Goal: Use online tool/utility: Utilize a website feature to perform a specific function

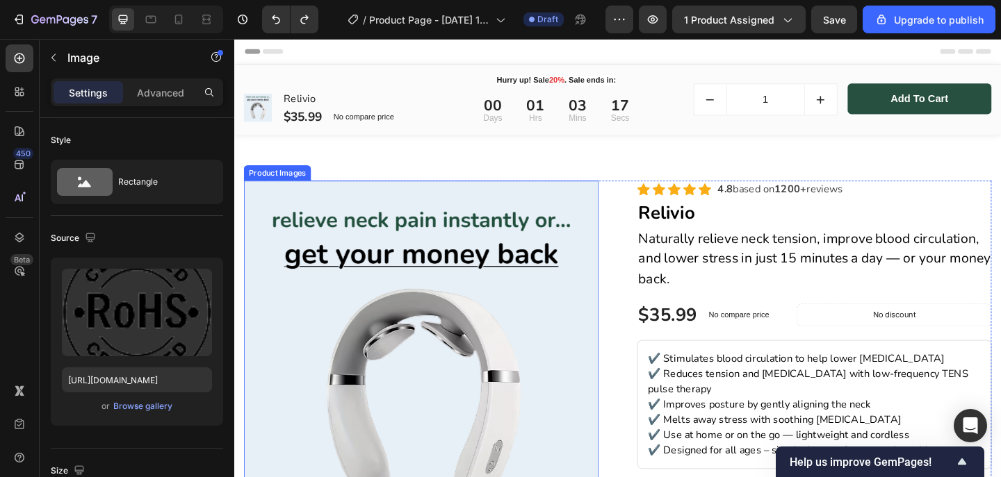
scroll to position [367, 0]
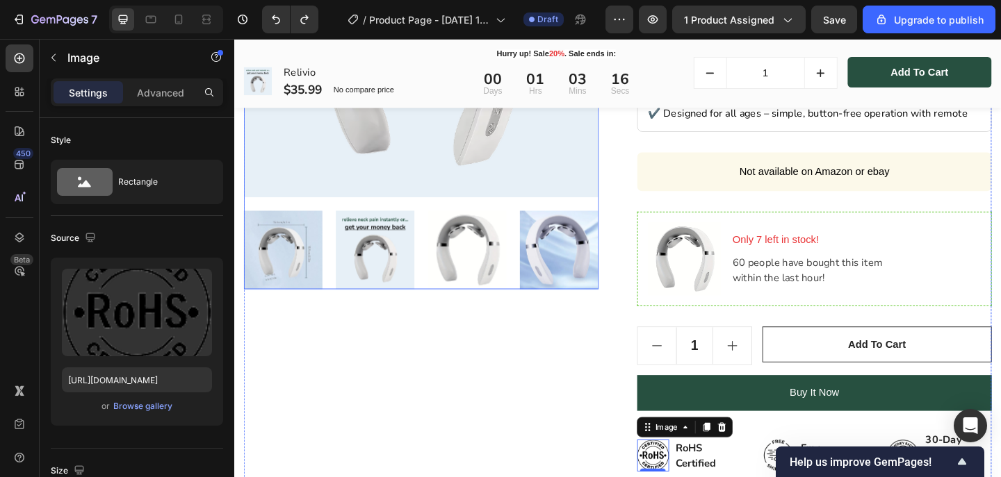
click at [377, 270] on img at bounding box center [387, 269] width 85 height 85
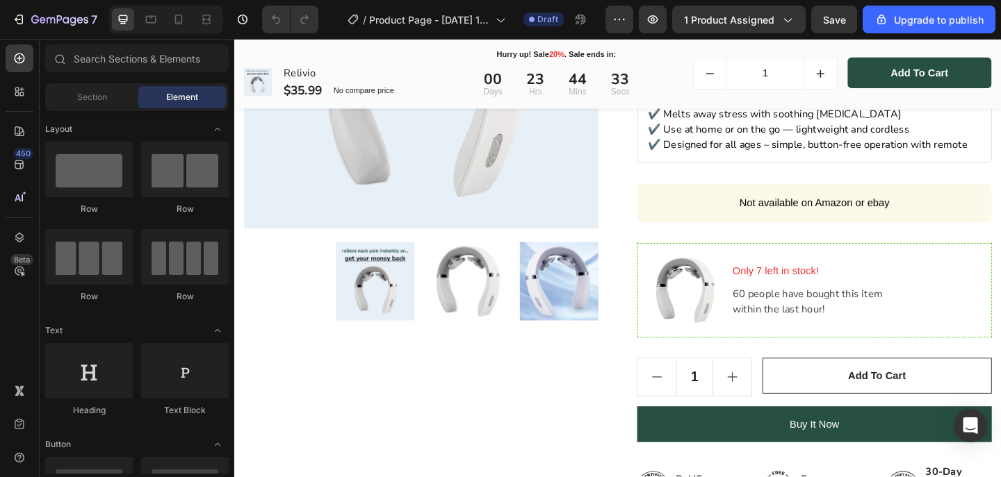
scroll to position [341, 0]
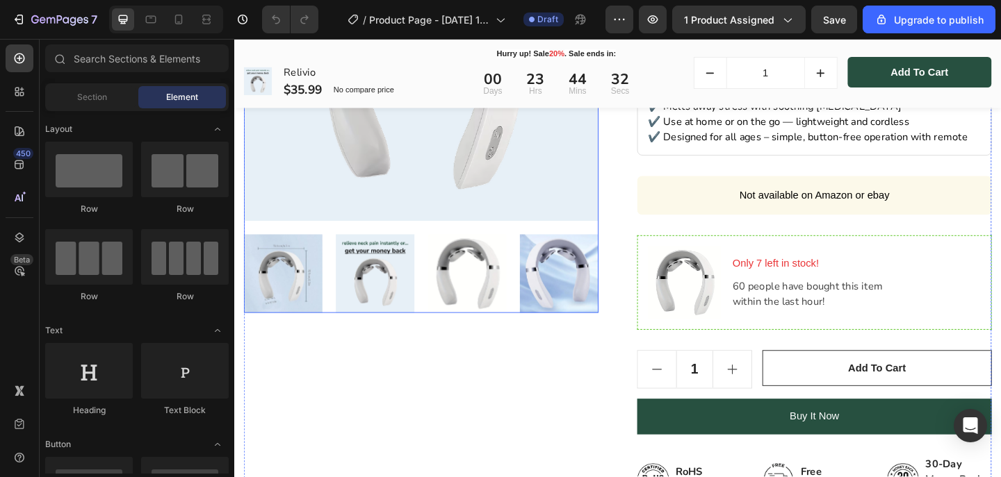
click at [400, 279] on img at bounding box center [387, 294] width 85 height 85
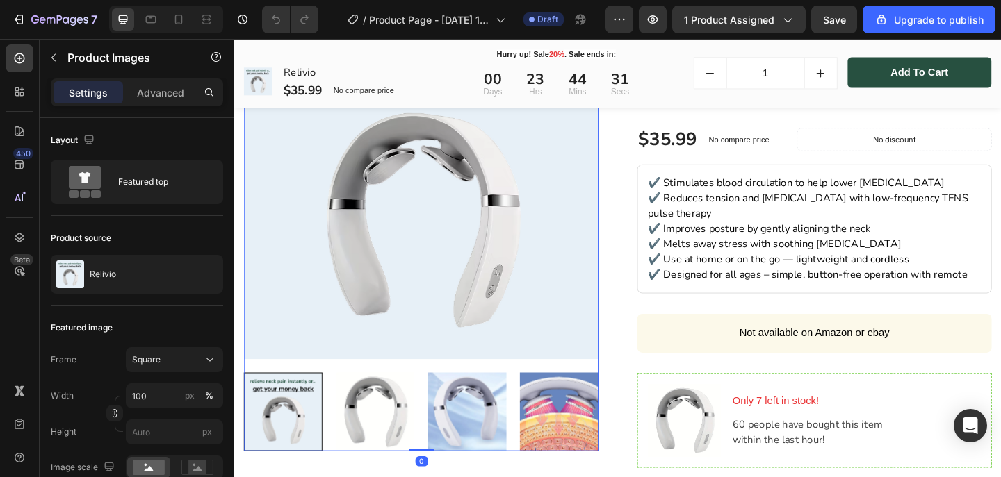
scroll to position [158, 0]
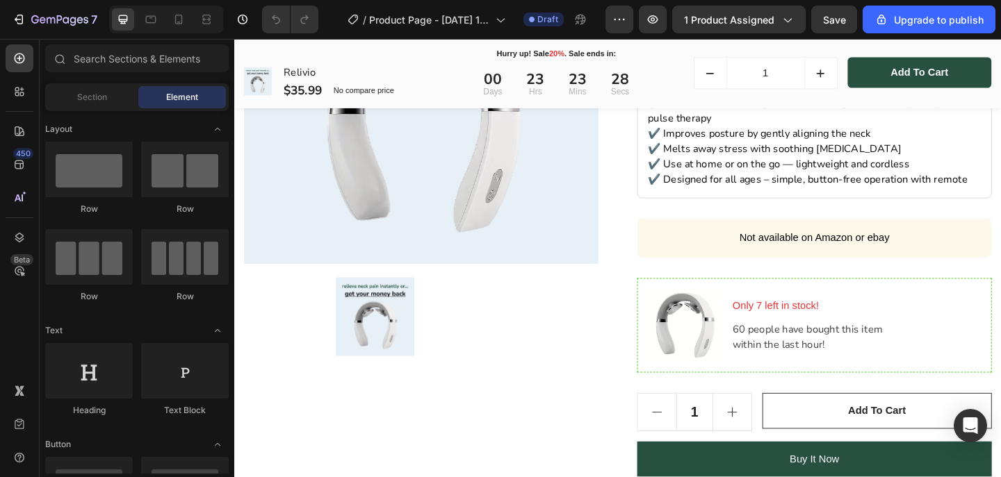
scroll to position [303, 0]
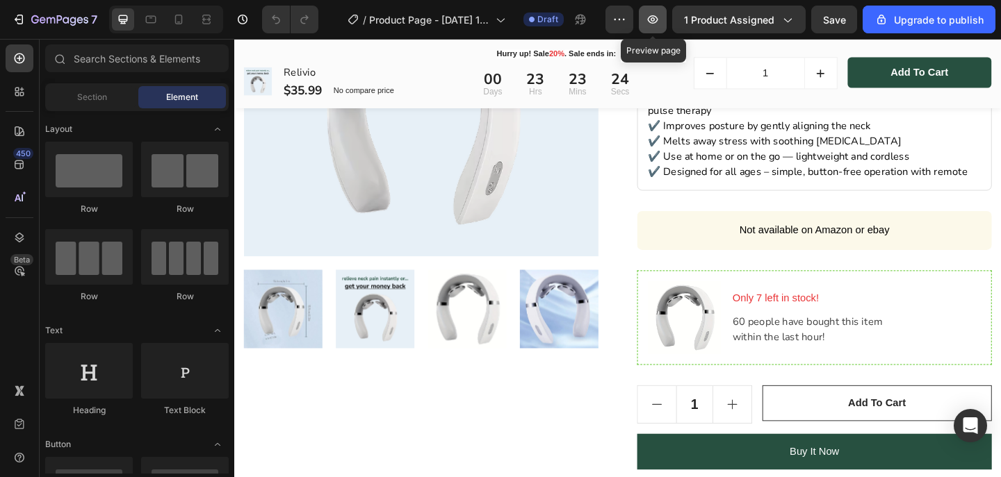
click at [650, 21] on icon "button" at bounding box center [652, 20] width 14 height 14
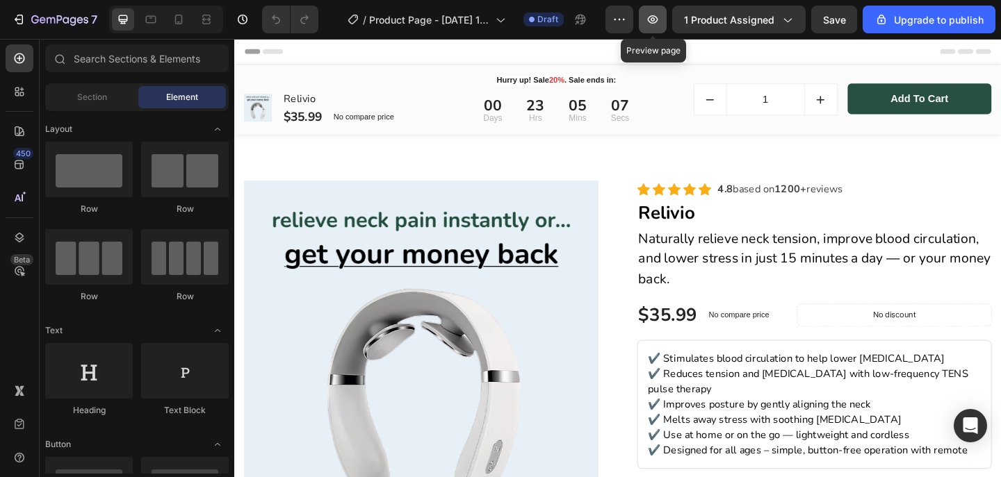
click at [659, 22] on icon "button" at bounding box center [652, 20] width 14 height 14
click at [497, 15] on div at bounding box center [500, 11] width 6 height 11
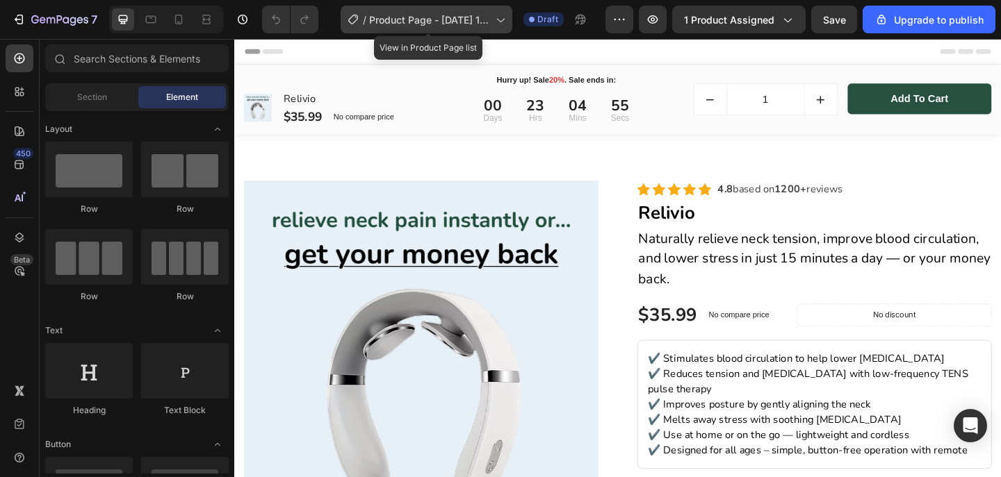
click at [503, 19] on icon at bounding box center [500, 20] width 14 height 14
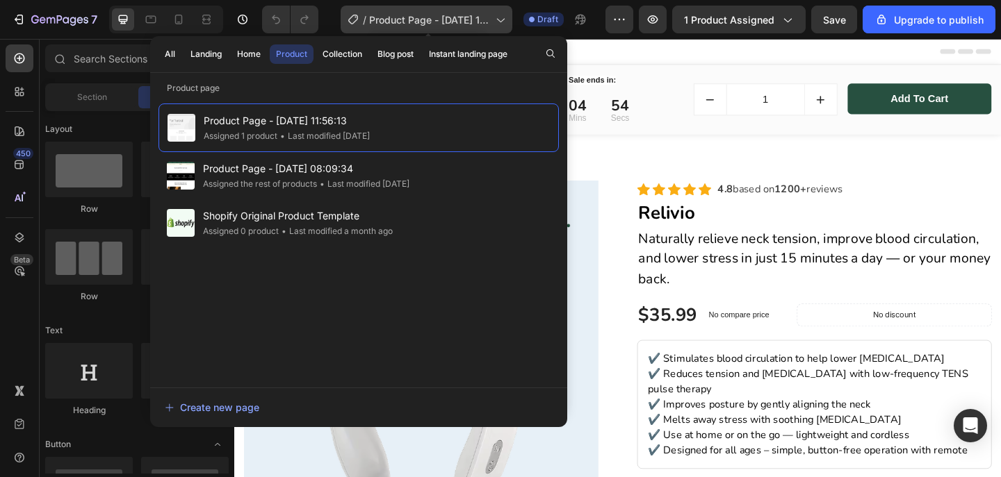
click at [503, 18] on icon at bounding box center [500, 20] width 14 height 14
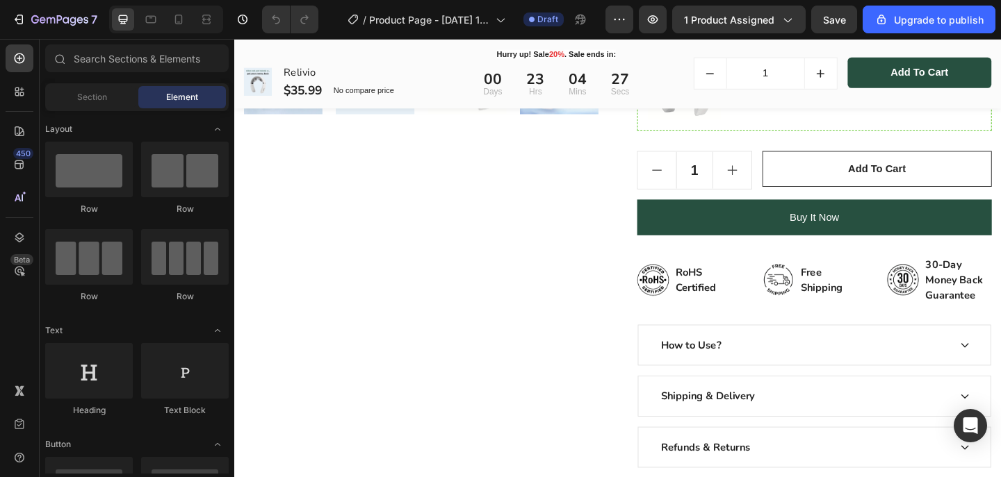
scroll to position [715, 0]
